Goal: Information Seeking & Learning: Learn about a topic

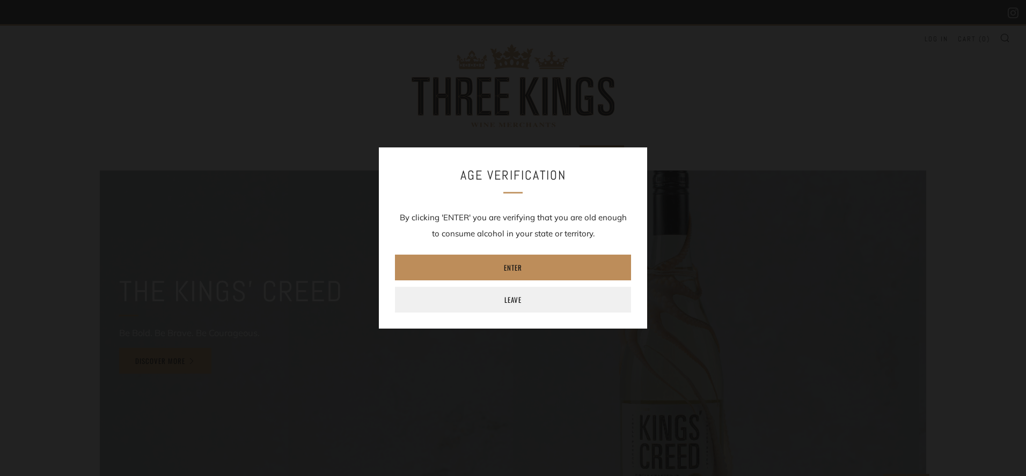
click at [512, 277] on link "Enter" at bounding box center [513, 268] width 236 height 26
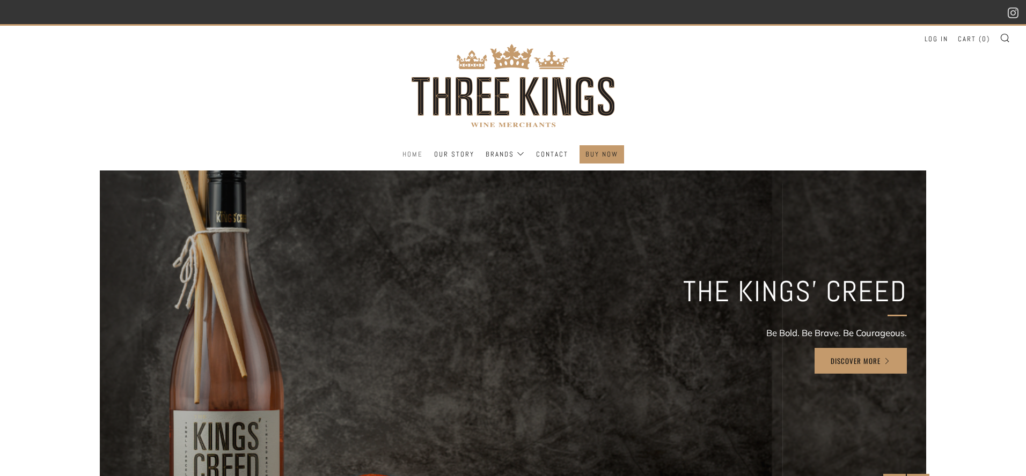
click at [420, 149] on link "Home" at bounding box center [412, 154] width 20 height 17
click at [599, 156] on link "BUY NOW" at bounding box center [601, 154] width 33 height 17
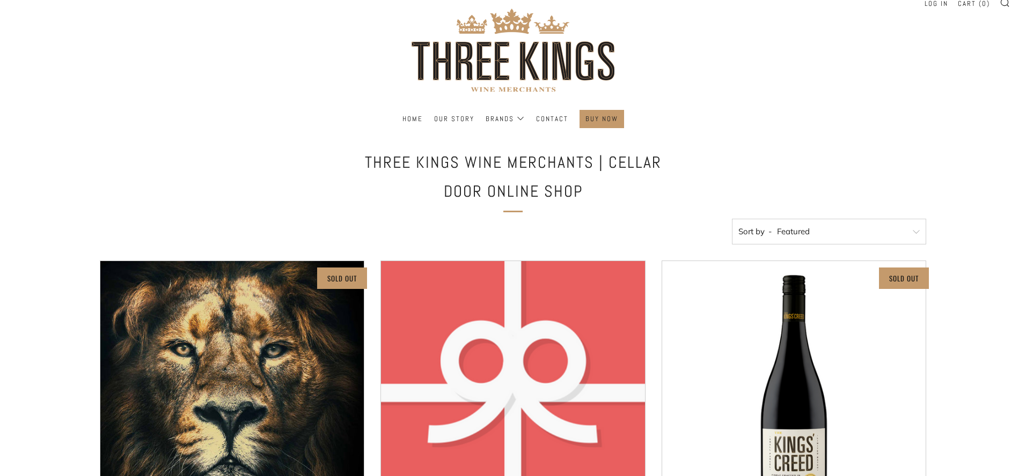
scroll to position [33, 0]
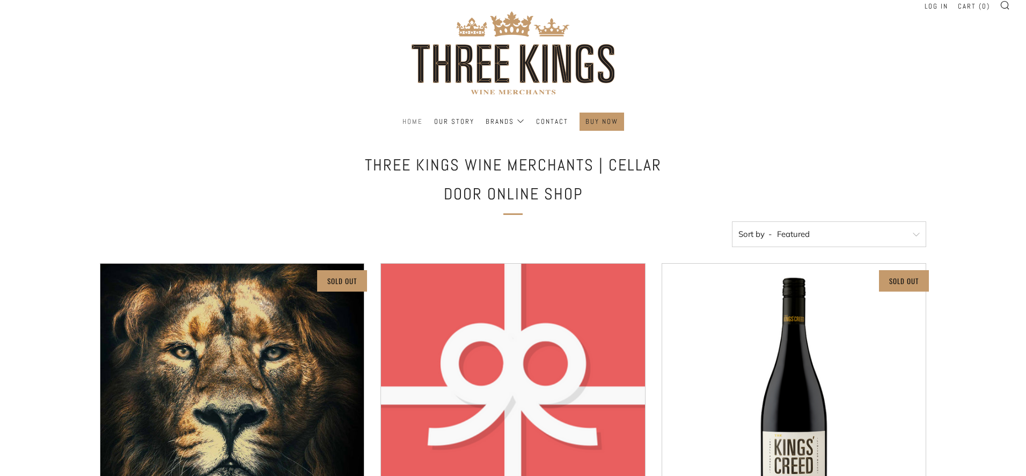
click at [415, 124] on link "Home" at bounding box center [412, 121] width 20 height 17
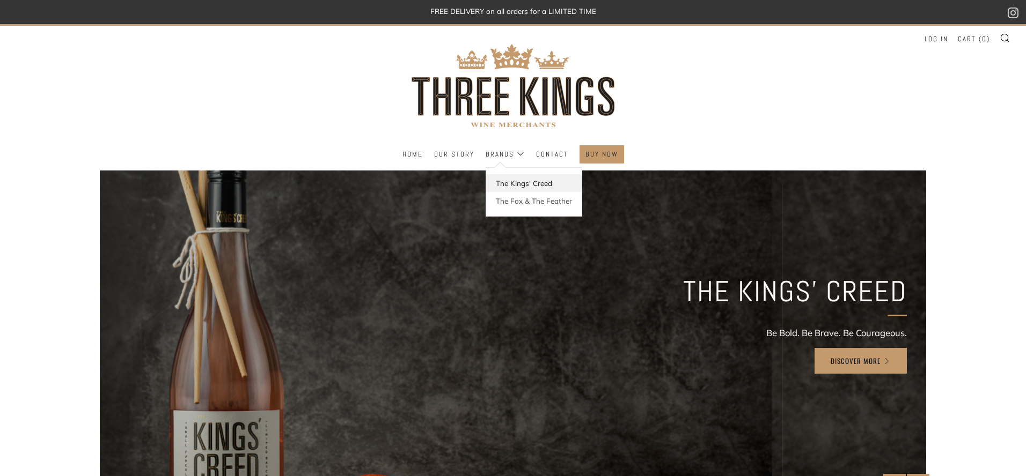
click at [524, 183] on link "The Kings' Creed" at bounding box center [533, 183] width 95 height 18
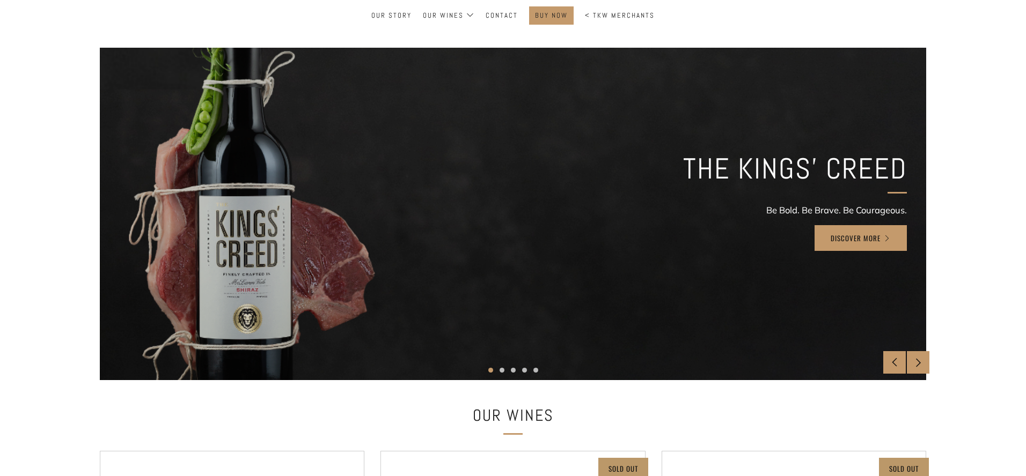
scroll to position [160, 0]
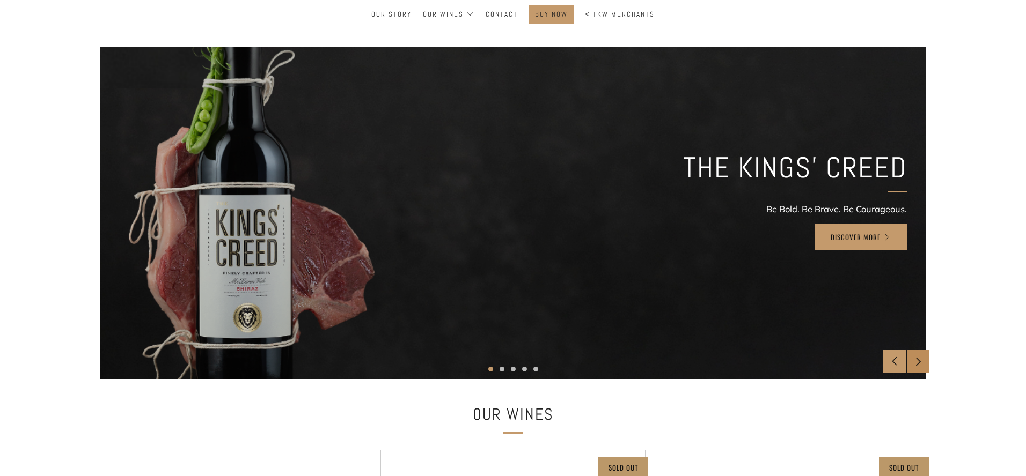
click at [917, 366] on div at bounding box center [917, 361] width 23 height 23
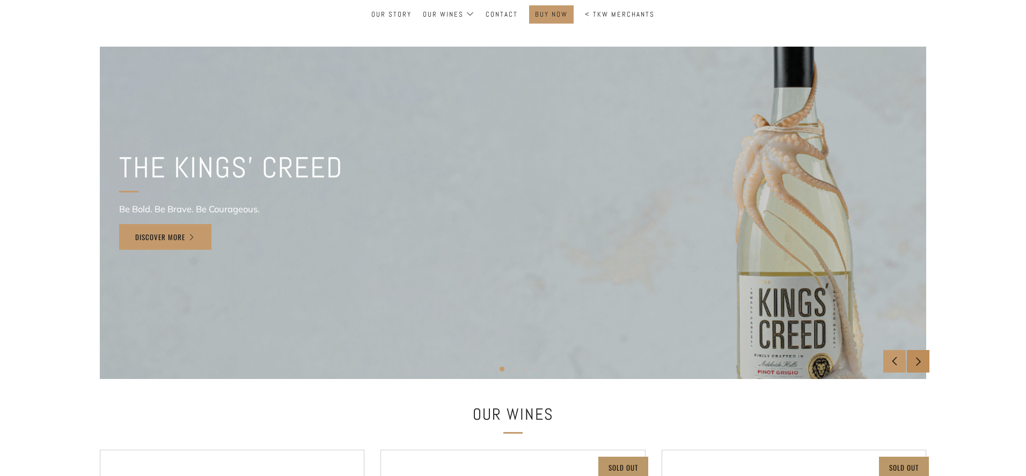
click at [917, 366] on div at bounding box center [917, 361] width 23 height 23
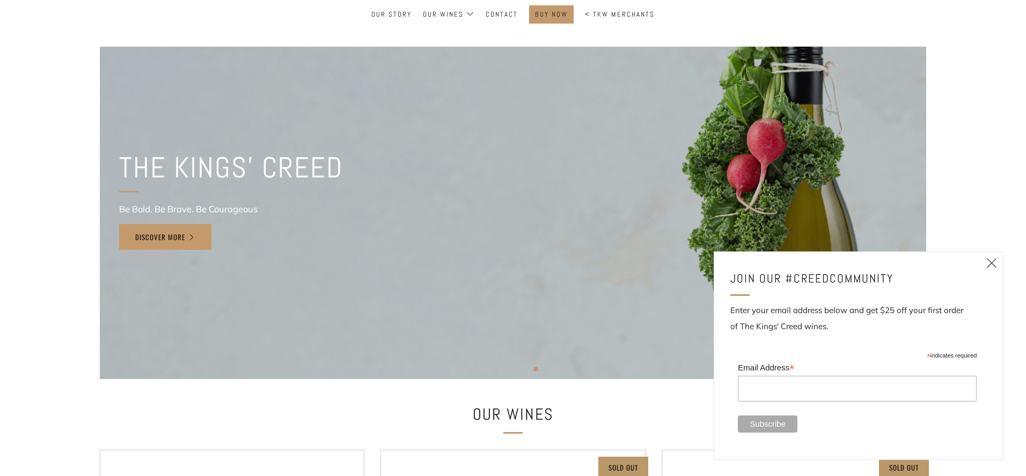
click at [990, 267] on icon at bounding box center [991, 262] width 13 height 13
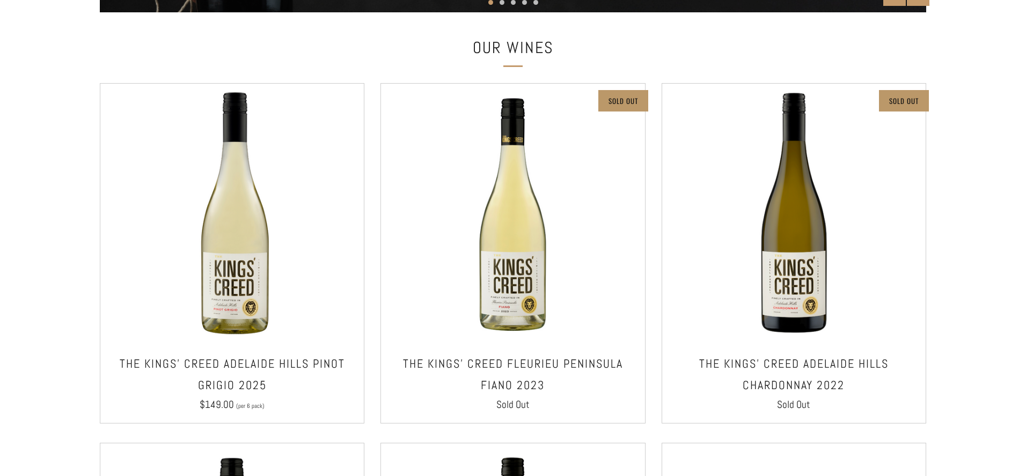
scroll to position [0, 0]
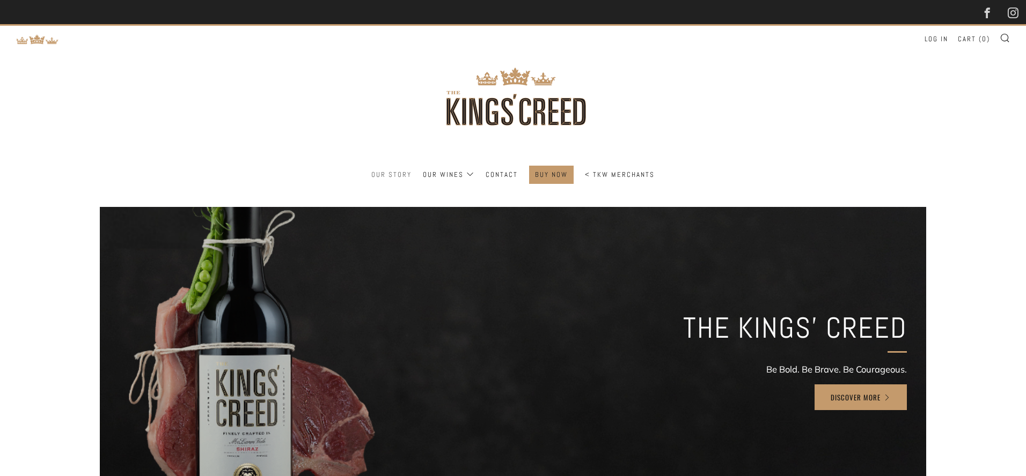
click at [383, 174] on link "Our Story" at bounding box center [391, 174] width 40 height 17
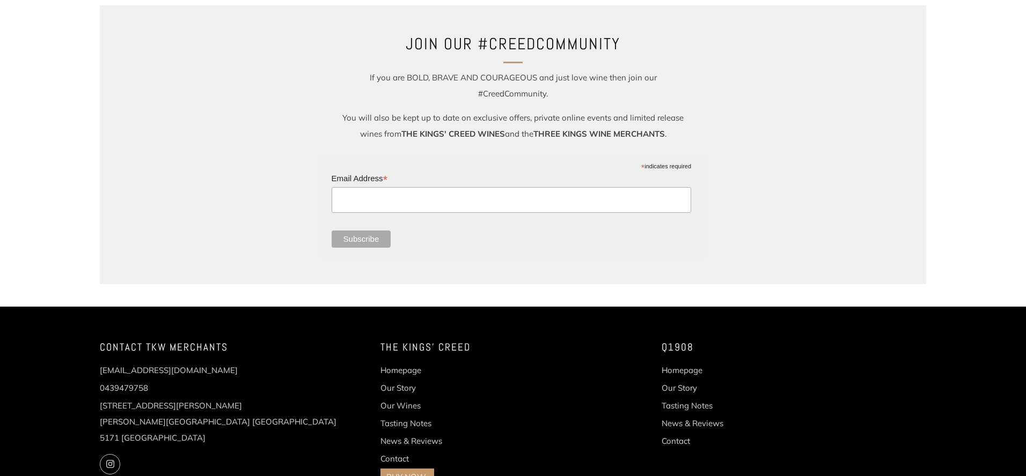
scroll to position [1288, 0]
